Goal: Task Accomplishment & Management: Use online tool/utility

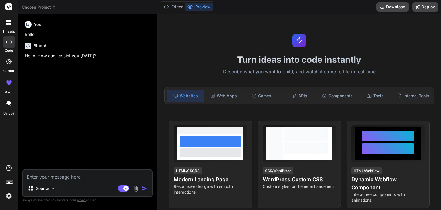
click at [47, 7] on span "Choose Project" at bounding box center [39, 7] width 34 height 6
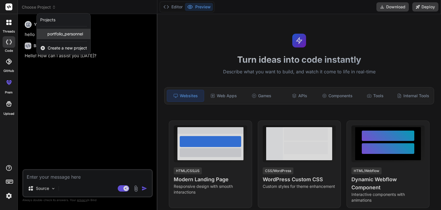
click at [60, 32] on span "portfolio_personnel" at bounding box center [65, 34] width 36 height 6
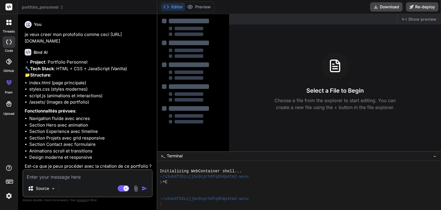
type textarea "x"
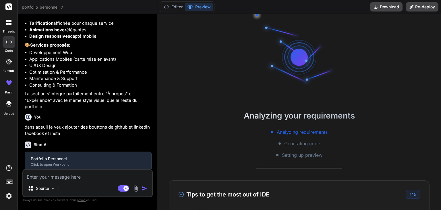
scroll to position [28, 0]
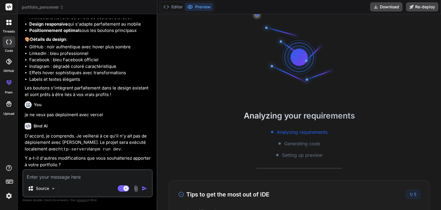
click at [64, 178] on textarea at bounding box center [87, 175] width 129 height 10
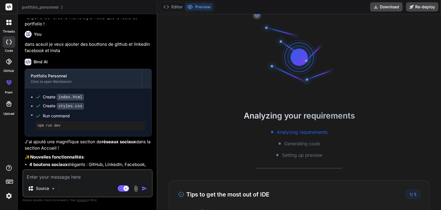
scroll to position [649, 0]
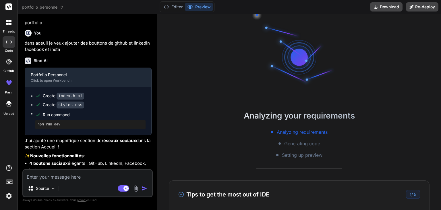
type textarea "j"
type textarea "x"
type textarea "je"
type textarea "x"
type textarea "je"
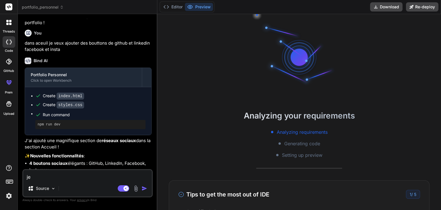
type textarea "x"
type textarea "je v"
type textarea "x"
type textarea "je ve"
type textarea "x"
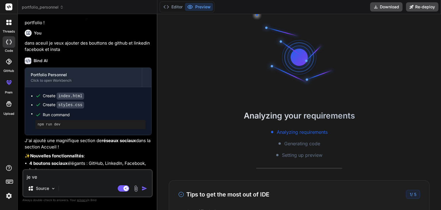
type textarea "je veu"
type textarea "x"
type textarea "je veux"
type textarea "x"
type textarea "je veux"
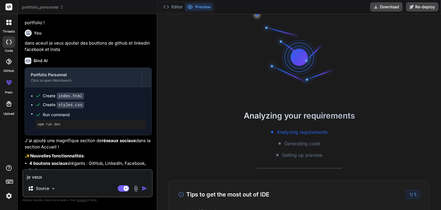
type textarea "x"
type textarea "je veux q"
type textarea "x"
type textarea "je veux qu"
type textarea "x"
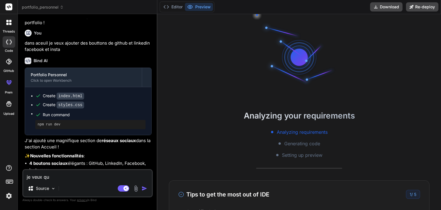
type textarea "je veux qu"
type textarea "x"
type textarea "je veux qu"
type textarea "x"
type textarea "je veux que"
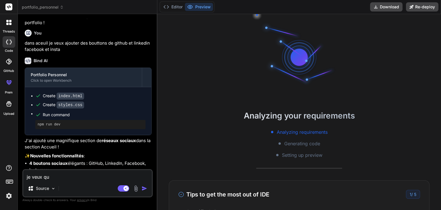
type textarea "x"
type textarea "je veux que"
type textarea "x"
type textarea "je veux que l"
type textarea "x"
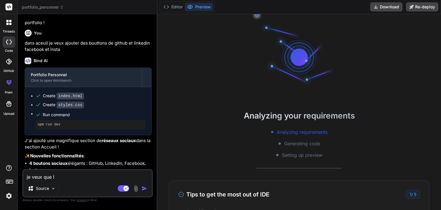
type textarea "je veux que la"
type textarea "x"
type textarea "je veux que la"
type textarea "x"
type textarea "je veux que la p"
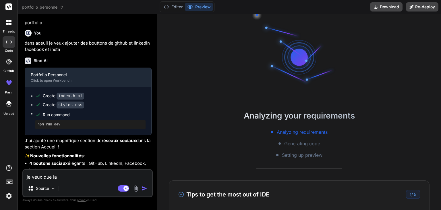
type textarea "x"
type textarea "je veux que la pa"
type textarea "x"
type textarea "je veux que la par"
type textarea "x"
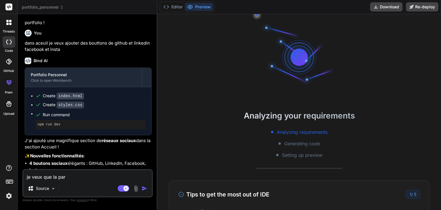
type textarea "je veux que la part"
type textarea "x"
type textarea "je veux que la parti"
type textarea "x"
type textarea "je veux que la partie"
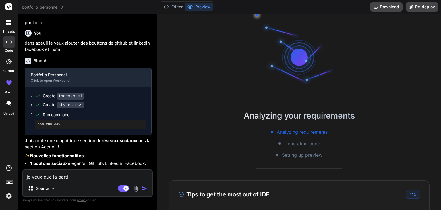
type textarea "x"
type textarea "je veux que la partie"
type textarea "x"
type textarea "je veux que la partie m"
type textarea "x"
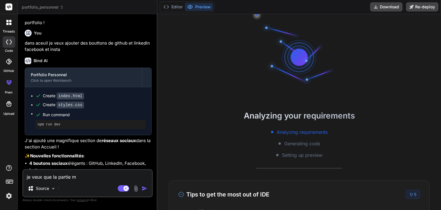
type textarea "je veux que la partie me"
type textarea "x"
type textarea "je veux que la partie me"
type textarea "x"
type textarea "je veux que la partie me c"
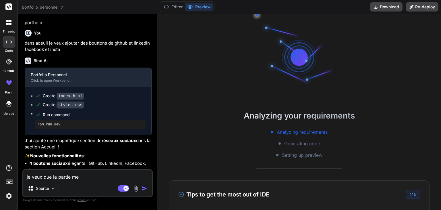
type textarea "x"
type textarea "je veux que la partie me co"
type textarea "x"
type textarea "je veux que la partie me con"
type textarea "x"
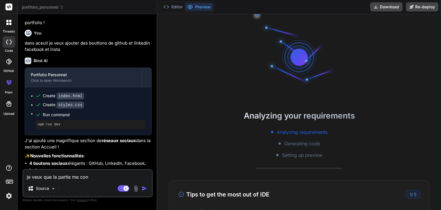
type textarea "je veux que la partie me cont"
type textarea "x"
type textarea "je veux que la partie me conta"
type textarea "x"
type textarea "je veux que la partie me contac"
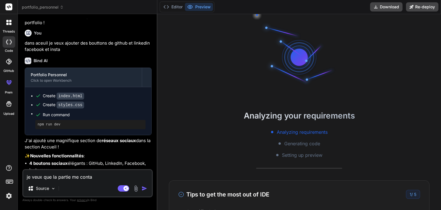
type textarea "x"
type textarea "je veux que la partie me contace"
type textarea "x"
type textarea "je veux que la partie me contacer"
type textarea "x"
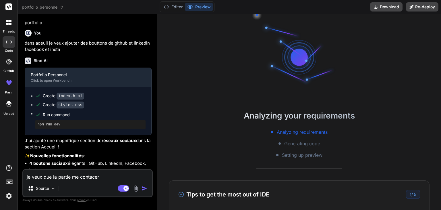
type textarea "je veux que la partie me contacer"
type textarea "x"
type textarea "je veux que la partie me contacer"
type textarea "x"
type textarea "je veux que la partie me contace"
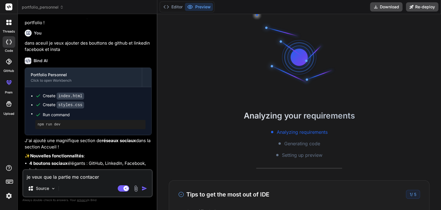
type textarea "x"
type textarea "je veux que la partie me contac"
type textarea "x"
type textarea "je veux que la partie me contact"
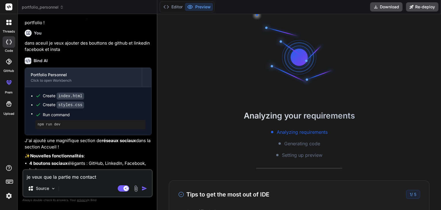
type textarea "x"
type textarea "je veux que la partie me contacte"
type textarea "x"
type textarea "je veux que la partie me contacter"
type textarea "x"
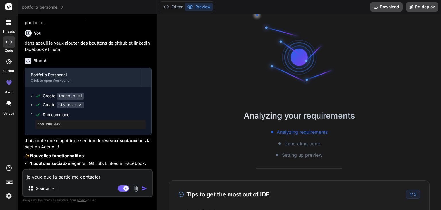
type textarea "je veux que la partie me contacter"
type textarea "x"
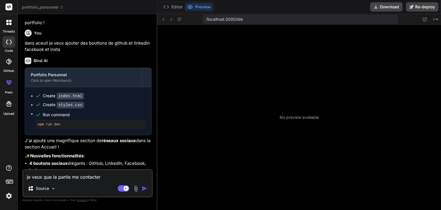
type textarea "je veux que la partie me contacter f"
type textarea "x"
type textarea "je veux que la partie me contacter fo"
type textarea "x"
type textarea "je veux que la partie me contacter [PERSON_NAME]"
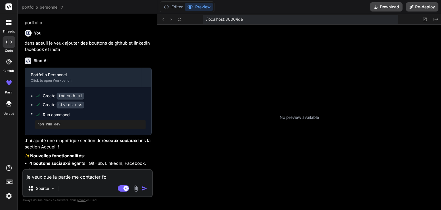
type textarea "x"
type textarea "je veux que la partie me contacter fonc"
type textarea "x"
type textarea "je veux que la partie me contacter fonct"
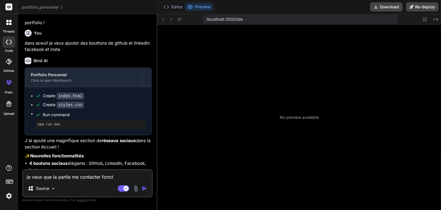
type textarea "x"
type textarea "je veux que la partie me contacter foncti"
type textarea "x"
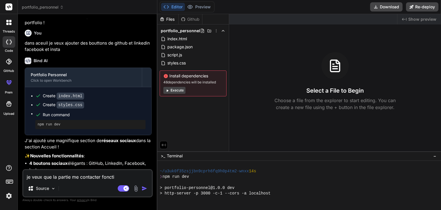
type textarea "je veux que la partie me contacter fonctio"
type textarea "x"
type textarea "je veux que la partie me contacter fonction"
type textarea "x"
type textarea "je veux que la partie me contacter fonctionn"
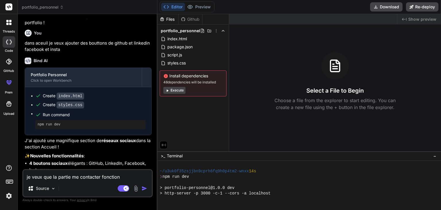
type textarea "x"
type textarea "je veux que la partie me contacter fonctionne"
type textarea "x"
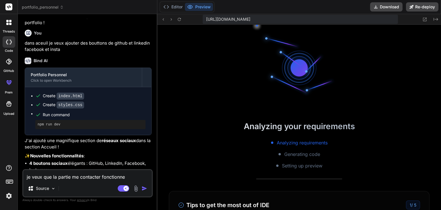
type textarea "je veux que la partie me contacter fonctionne"
type textarea "x"
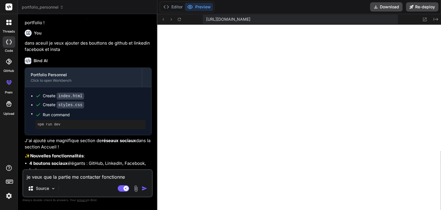
scroll to position [237, 0]
type textarea "je veux que la partie me contacter fonctionne c"
type textarea "x"
type textarea "je veux que la partie me contacter fonctionne co"
type textarea "x"
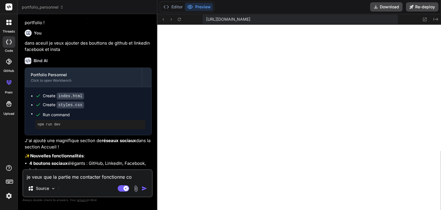
type textarea "je veux que la partie me contacter fonctionne cor"
type textarea "x"
type textarea "je veux que la partie me contacter fonctionne corr"
type textarea "x"
type textarea "je veux que la partie me contacter fonctionne corre"
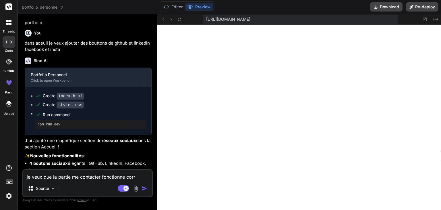
type textarea "x"
type textarea "je veux que la partie me contacter fonctionne correc"
type textarea "x"
type textarea "je veux que la partie me contacter fonctionne correce"
type textarea "x"
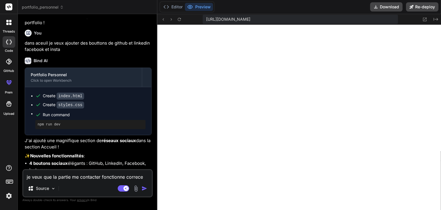
type textarea "je veux que la partie me contacter fonctionne correcet"
type textarea "x"
type textarea "je veux que la partie me contacter fonctionne correcete"
type textarea "x"
type textarea "je veux que la partie me contacter fonctionne correcetem"
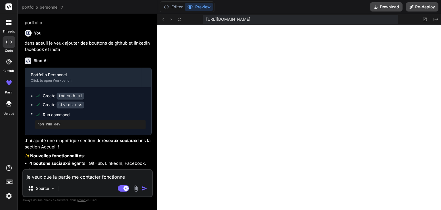
type textarea "x"
type textarea "je veux que la partie me contacter fonctionne correceteme"
type textarea "x"
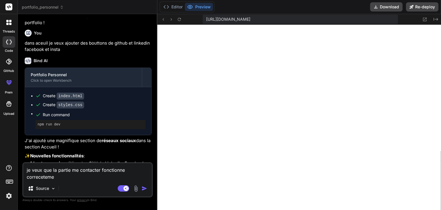
type textarea "je veux que la partie me contacter fonctionne correcetemen"
type textarea "x"
type textarea "je veux que la partie me contacter fonctionne correcetement"
type textarea "x"
type textarea "je veux que la partie me contacter fonctionne correcetement"
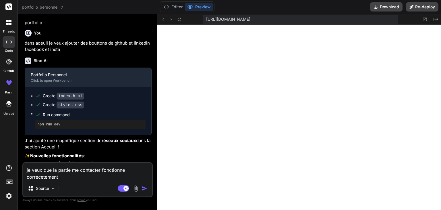
type textarea "x"
type textarea "je veux que la partie me contacter fonctionne correcetement c"
type textarea "x"
type textarea "je veux que la partie me contacter fonctionne correcetement ce"
type textarea "x"
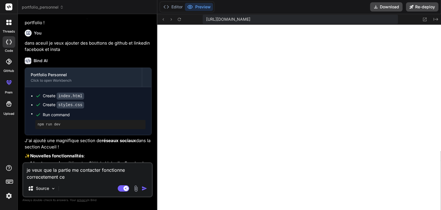
type textarea "je veux que la partie me contacter fonctionne correcetement ces"
type textarea "x"
type textarea "je veux que la partie me contacter fonctionne correcetement cest"
type textarea "x"
type textarea "je veux que la partie me contacter fonctionne correcetement cest"
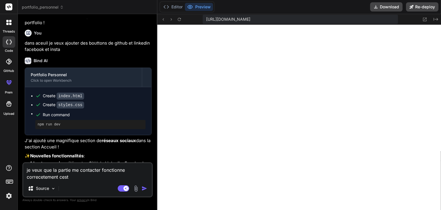
type textarea "x"
type textarea "je veux que la partie me contacter fonctionne correcetement cest a"
type textarea "x"
type textarea "je veux que la partie me contacter fonctionne correcetement cest a"
type textarea "x"
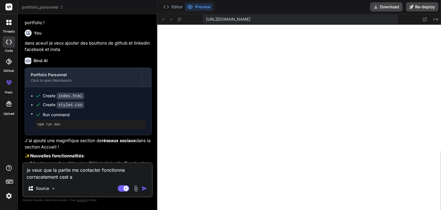
type textarea "je veux que la partie me contacter fonctionne correcetement cest a d"
type textarea "x"
type textarea "je veux que la partie me contacter fonctionne correcetement cest a di"
type textarea "x"
type textarea "je veux que la partie me contacter fonctionne correcetement cest a dir"
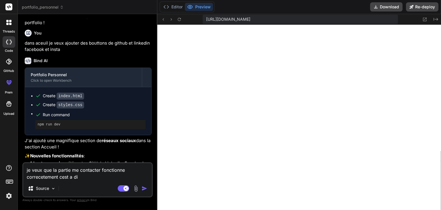
type textarea "x"
type textarea "je veux que la partie me contacter fonctionne correcetement cest a dire"
type textarea "x"
type textarea "je veux que la partie me contacter fonctionne correcetement cest a dire"
type textarea "x"
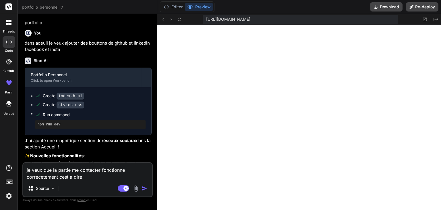
type textarea "je veux que la partie me contacter fonctionne correcetement cest a dire s"
type textarea "x"
type textarea "je veux que la partie me contacter fonctionne correcetement cest a dire si"
type textarea "x"
type textarea "je veux que la partie me contacter fonctionne correcetement cest a dire si"
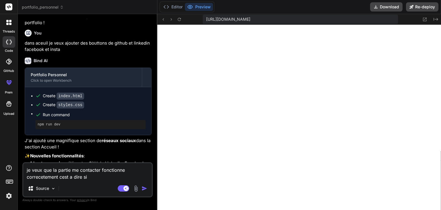
type textarea "x"
type textarea "je veux que la partie me contacter fonctionne correcetement cest a dire si q"
type textarea "x"
type textarea "je veux que la partie me contacter fonctionne correcetement cest a dire si qu"
type textarea "x"
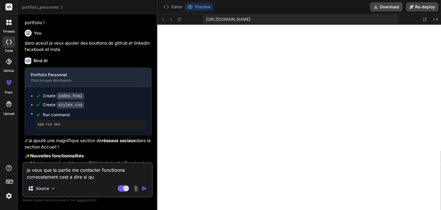
type textarea "je veux que la partie me contacter fonctionne correcetement cest a dire si que"
type textarea "x"
type textarea "je veux que la partie me contacter fonctionne correcetement cest a dire si quel"
type textarea "x"
type textarea "je veux que la partie me contacter fonctionne correcetement cest a dire si quelq"
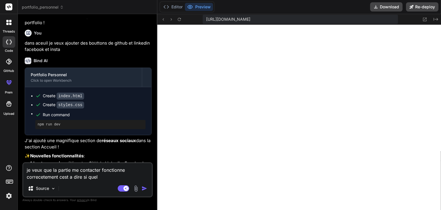
type textarea "x"
type textarea "je veux que la partie me contacter fonctionne correcetement cest a dire si quel…"
type textarea "x"
type textarea "je veux que la partie me contacter fonctionne correcetement cest a dire si quel…"
type textarea "x"
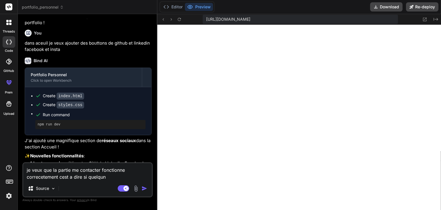
type textarea "je veux que la partie me contacter fonctionne correcetement cest a dire si quel…"
type textarea "x"
type textarea "je veux que la partie me contacter fonctionne correcetement cest a dire si quel…"
type textarea "x"
type textarea "je veux que la partie me contacter fonctionne correcetement cest a dire si quel…"
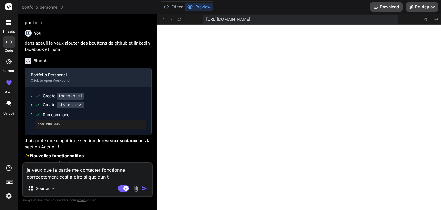
type textarea "x"
type textarea "je veux que la partie me contacter fonctionne correcetement cest a dire si quel…"
type textarea "x"
type textarea "je veux que la partie me contacter fonctionne correcetement cest a dire si quel…"
type textarea "x"
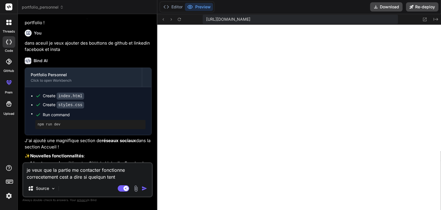
type textarea "je veux que la partie me contacter fonctionne correcetement cest a dire si quel…"
type textarea "x"
type textarea "je veux que la partie me contacter fonctionne correcetement cest a dire si quel…"
type textarea "x"
type textarea "je veux que la partie me contacter fonctionne correcetement cest a dire si quel…"
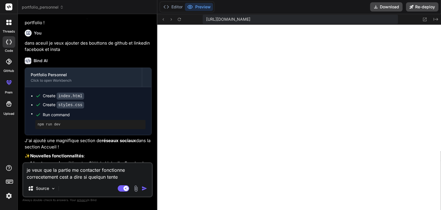
type textarea "x"
type textarea "je veux que la partie me contacter fonctionne correcetement cest a dire si quel…"
type textarea "x"
type textarea "je veux que la partie me contacter fonctionne correcetement cest a dire si quel…"
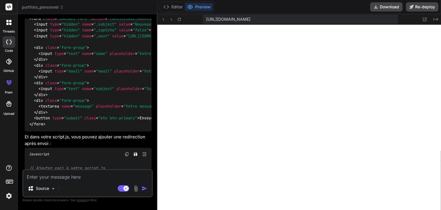
scroll to position [1139, 0]
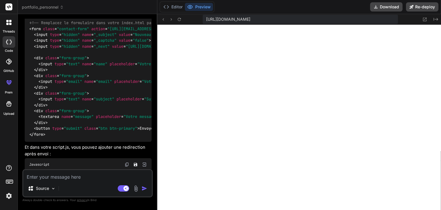
click at [126, 11] on img at bounding box center [127, 9] width 5 height 5
click at [169, 7] on icon at bounding box center [166, 7] width 6 height 6
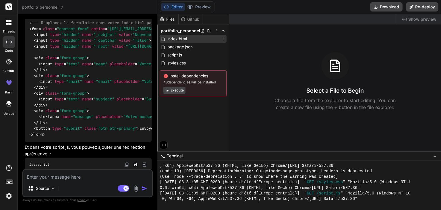
click at [176, 38] on span "index.html" at bounding box center [177, 38] width 21 height 7
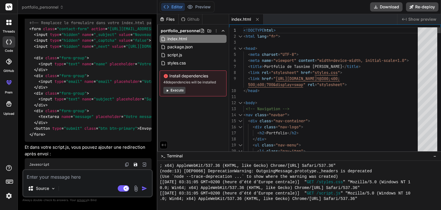
scroll to position [0, 0]
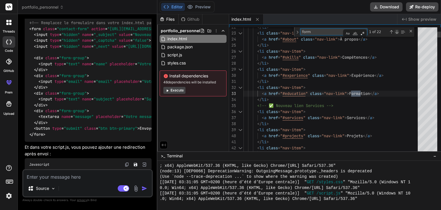
click at [397, 32] on div "Next Match (Enter)" at bounding box center [397, 32] width 5 height 5
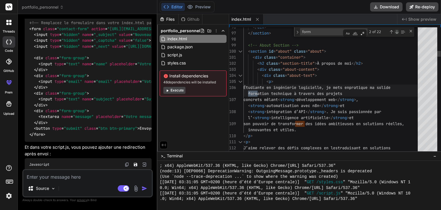
click at [397, 32] on div "Next Match (Enter)" at bounding box center [397, 32] width 5 height 5
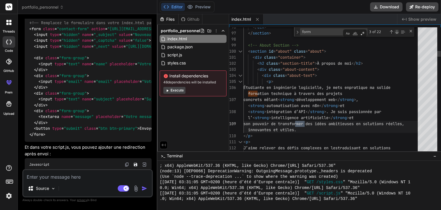
click at [397, 32] on div "Next Match (Enter)" at bounding box center [397, 32] width 5 height 5
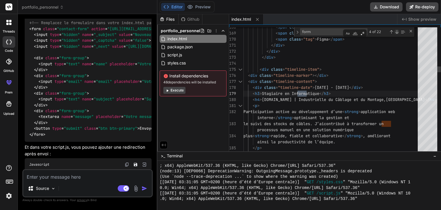
click at [397, 32] on div "Next Match (Enter)" at bounding box center [397, 32] width 5 height 5
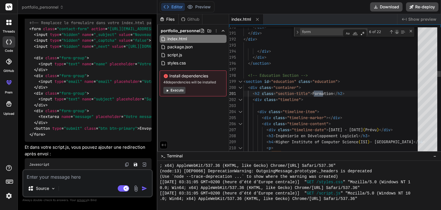
click at [397, 32] on div "Next Match (Enter)" at bounding box center [397, 32] width 5 height 5
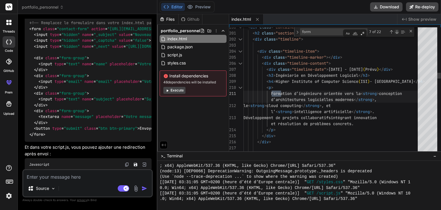
click at [397, 32] on div "Next Match (Enter)" at bounding box center [397, 32] width 5 height 5
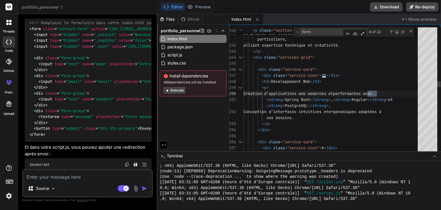
click at [397, 32] on div "Next Match (Enter)" at bounding box center [397, 32] width 5 height 5
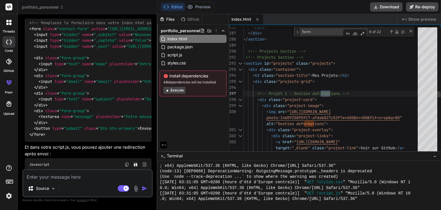
click at [397, 32] on div "Next Match (Enter)" at bounding box center [397, 32] width 5 height 5
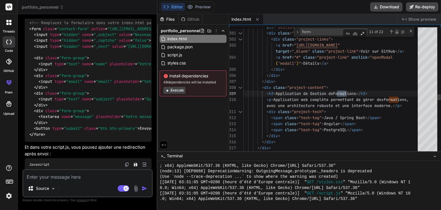
click at [397, 32] on div "Next Match (Enter)" at bounding box center [397, 32] width 5 height 5
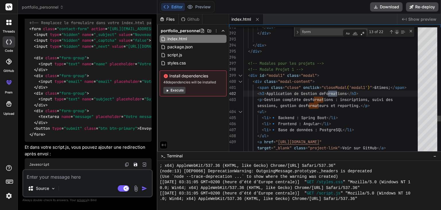
click at [397, 32] on div "Next Match (Enter)" at bounding box center [397, 32] width 5 height 5
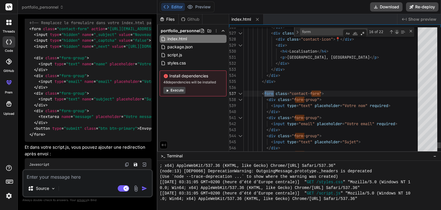
click at [397, 32] on div "Next Match (Enter)" at bounding box center [397, 32] width 5 height 5
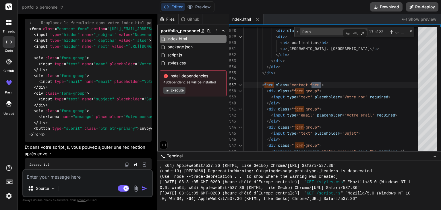
click at [127, 11] on img at bounding box center [127, 9] width 5 height 5
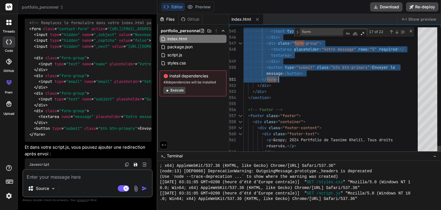
drag, startPoint x: 261, startPoint y: 59, endPoint x: 286, endPoint y: 76, distance: 29.8
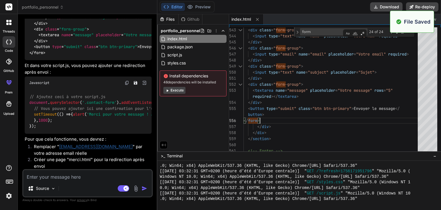
scroll to position [1221, 0]
click at [126, 84] on img at bounding box center [127, 82] width 5 height 5
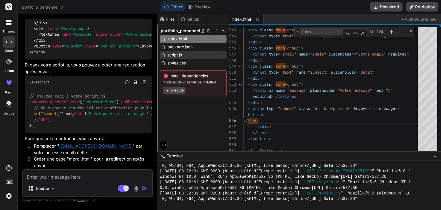
click at [181, 53] on span "script.js" at bounding box center [175, 54] width 16 height 7
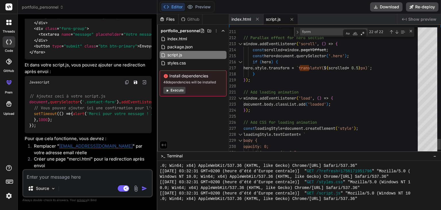
scroll to position [0, 0]
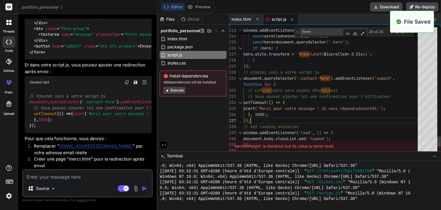
scroll to position [303, 0]
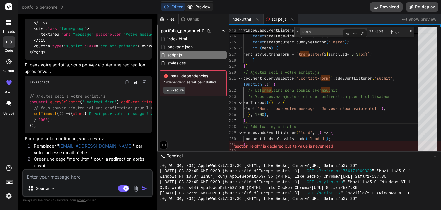
click at [200, 7] on button "Preview" at bounding box center [199, 7] width 28 height 8
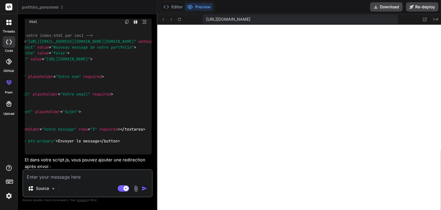
scroll to position [0, 0]
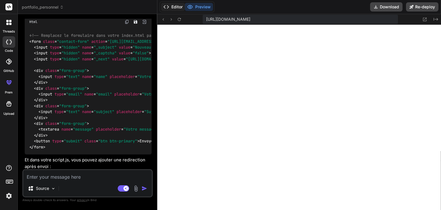
click at [172, 5] on button "Editor" at bounding box center [173, 7] width 24 height 8
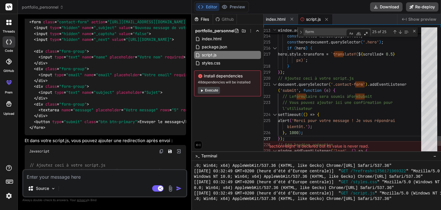
scroll to position [1068, 0]
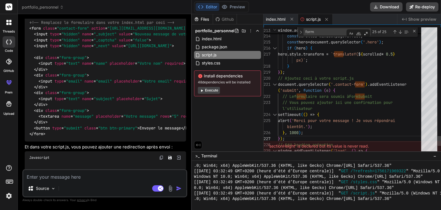
drag, startPoint x: 157, startPoint y: 114, endPoint x: 182, endPoint y: 114, distance: 24.4
click at [182, 114] on div "Bind AI Web Search Created with Pixso. Code Generator You je veux creer mon pro…" at bounding box center [105, 112] width 174 height 196
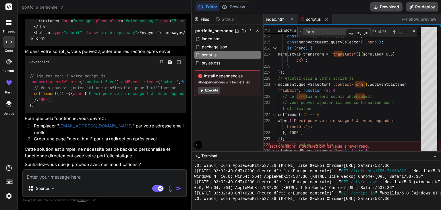
scroll to position [1198, 0]
click at [72, 128] on link "[EMAIL_ADDRESS][DOMAIN_NAME]" at bounding box center [96, 125] width 74 height 5
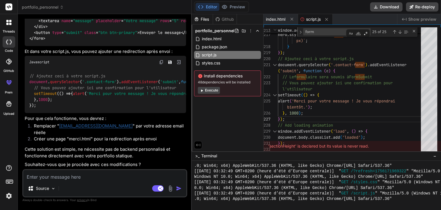
click at [87, 178] on textarea at bounding box center [104, 175] width 163 height 10
click at [66, 172] on textarea at bounding box center [104, 175] width 163 height 10
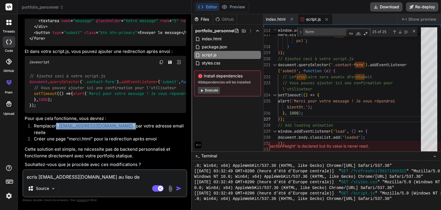
drag, startPoint x: 56, startPoint y: 130, endPoint x: 97, endPoint y: 132, distance: 40.9
click at [97, 132] on li "Remplacer " [EMAIL_ADDRESS][DOMAIN_NAME] " par votre adresse email réelle" at bounding box center [107, 129] width 157 height 13
copy li "" [EMAIL_ADDRESS][DOMAIN_NAME] ""
click at [132, 173] on textarea "ecris [EMAIL_ADDRESS][DOMAIN_NAME] au lieu de" at bounding box center [104, 175] width 163 height 10
paste textarea ""[EMAIL_ADDRESS][DOMAIN_NAME]""
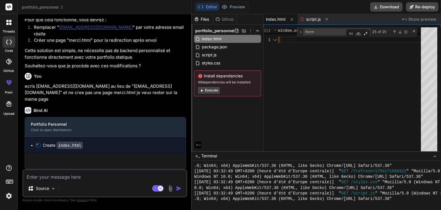
scroll to position [1290, 0]
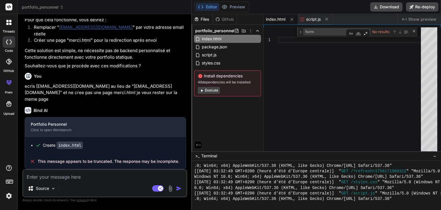
click at [211, 91] on button "Execute" at bounding box center [209, 90] width 22 height 7
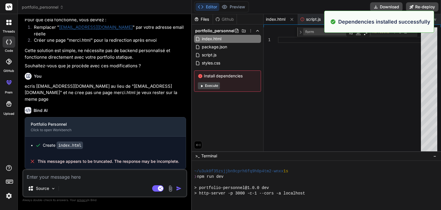
scroll to position [530, 0]
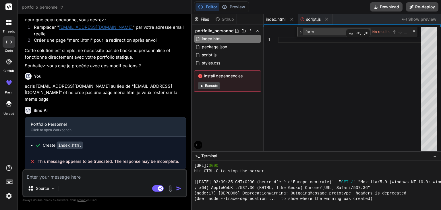
click at [85, 177] on textarea at bounding box center [104, 175] width 163 height 10
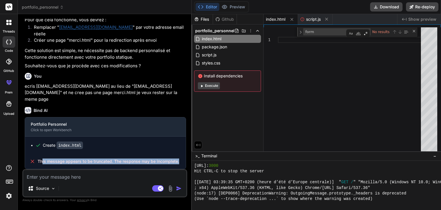
drag, startPoint x: 42, startPoint y: 166, endPoint x: 131, endPoint y: 174, distance: 88.9
click at [131, 174] on div "You je veux creer mon protofolio comme ceci [URL][DOMAIN_NAME] Bind AI 🔹 Projec…" at bounding box center [104, 114] width 165 height 191
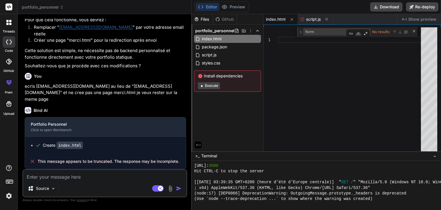
click at [131, 174] on textarea at bounding box center [104, 175] width 163 height 10
click at [84, 175] on textarea at bounding box center [104, 175] width 163 height 10
drag, startPoint x: 89, startPoint y: 93, endPoint x: 35, endPoint y: 92, distance: 54.0
click at [35, 92] on p "ecris [EMAIL_ADDRESS][DOMAIN_NAME] au lieu de "[EMAIL_ADDRESS][DOMAIN_NAME]" et…" at bounding box center [105, 93] width 161 height 20
copy p "[EMAIL_ADDRESS][DOMAIN_NAME]"
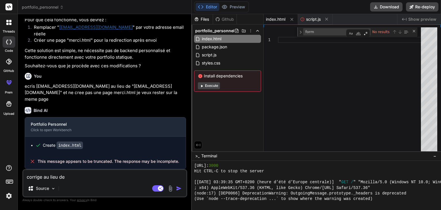
click at [79, 177] on textarea "corrige au lieu de" at bounding box center [104, 175] width 163 height 10
paste textarea "[EMAIL_ADDRESS][DOMAIN_NAME]"
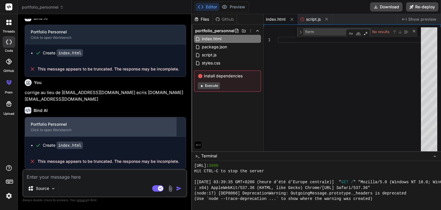
scroll to position [1382, 0]
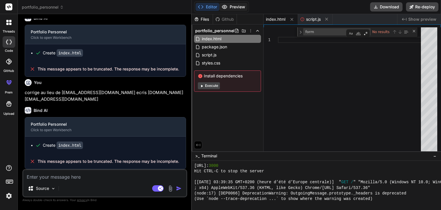
click at [234, 4] on button "Preview" at bounding box center [234, 7] width 28 height 8
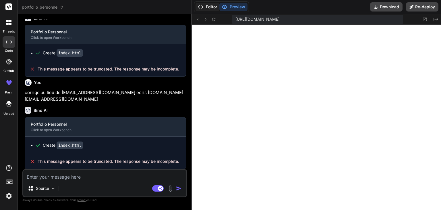
click at [208, 4] on button "Editor" at bounding box center [208, 7] width 24 height 8
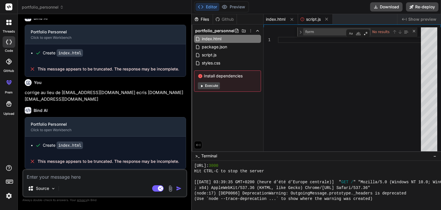
click at [313, 20] on span "script.js" at bounding box center [313, 19] width 15 height 6
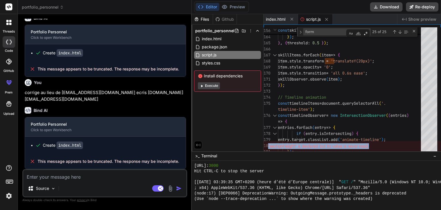
drag, startPoint x: 371, startPoint y: 147, endPoint x: 268, endPoint y: 144, distance: 103.5
click at [268, 144] on div "'sectionHeight' is declared but its value is never read." at bounding box center [353, 146] width 178 height 10
copy div "'sectionHeight' is declared but its value is never read."
click at [66, 176] on textarea at bounding box center [104, 175] width 163 height 10
paste textarea "'sectionHeight' is declared but its value is never read."
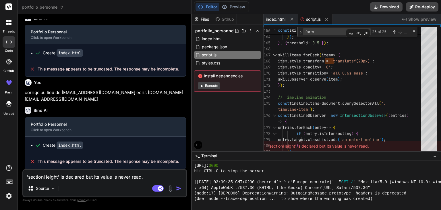
click at [179, 188] on img "button" at bounding box center [179, 188] width 6 height 6
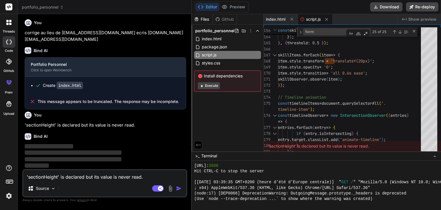
scroll to position [1442, 0]
click at [208, 84] on button "Execute" at bounding box center [209, 85] width 22 height 7
click at [55, 187] on img at bounding box center [53, 188] width 5 height 5
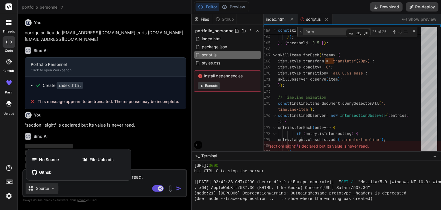
click at [104, 189] on div at bounding box center [220, 105] width 441 height 210
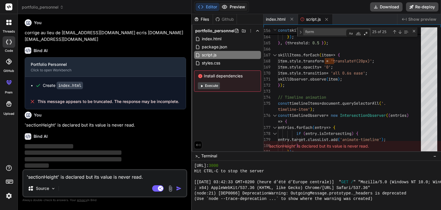
click at [241, 5] on button "Preview" at bounding box center [234, 7] width 28 height 8
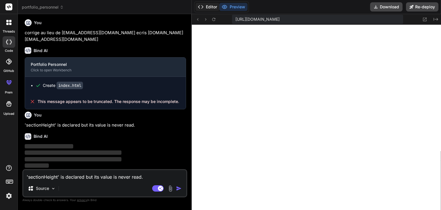
click at [206, 4] on button "Editor" at bounding box center [208, 7] width 24 height 8
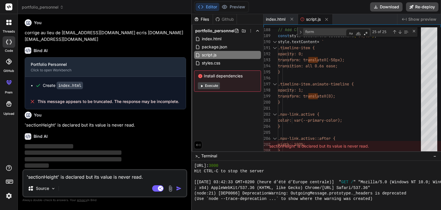
click at [86, 144] on p "‌" at bounding box center [105, 146] width 161 height 7
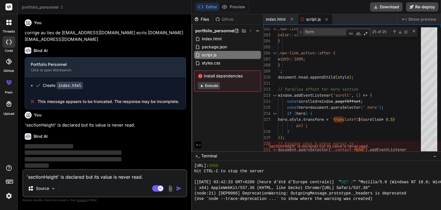
click at [130, 125] on p "'sectionHeight' is declared but its value is never read." at bounding box center [105, 125] width 161 height 7
